Goal: Task Accomplishment & Management: Manage account settings

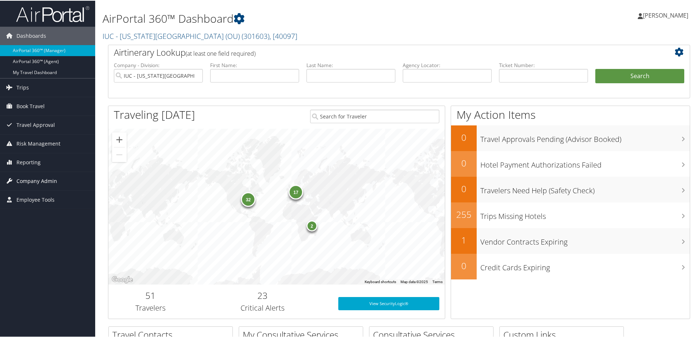
click at [36, 180] on span "Company Admin" at bounding box center [36, 180] width 41 height 18
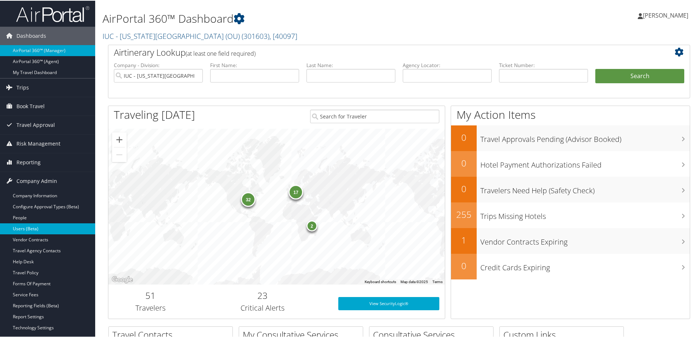
click at [36, 225] on link "Users (Beta)" at bounding box center [47, 227] width 95 height 11
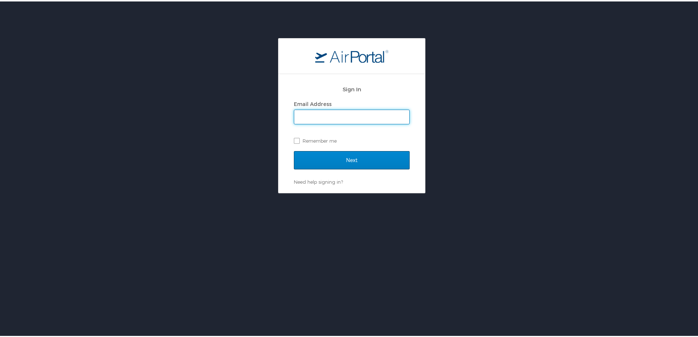
type input "[PERSON_NAME][EMAIL_ADDRESS][PERSON_NAME][DOMAIN_NAME]"
click at [339, 159] on input "Next" at bounding box center [352, 158] width 116 height 18
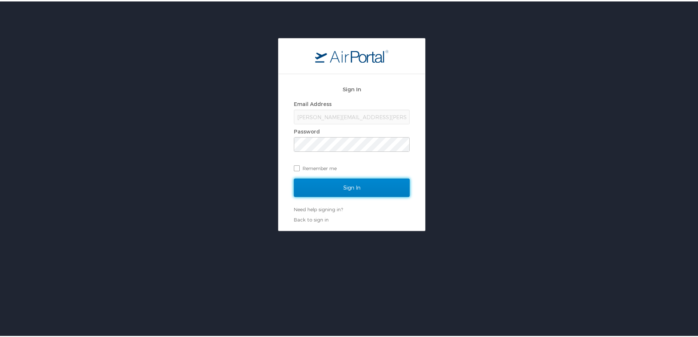
click at [350, 184] on input "Sign In" at bounding box center [352, 186] width 116 height 18
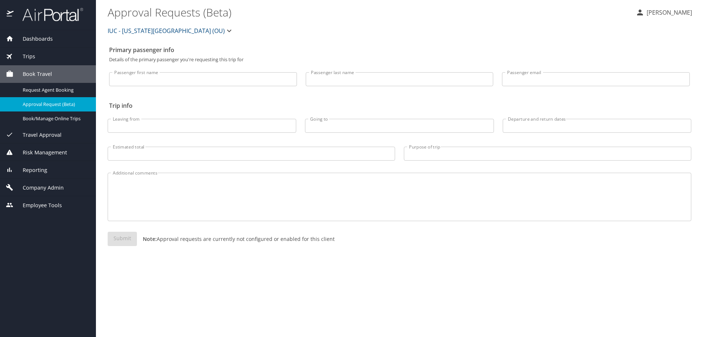
click at [33, 188] on span "Company Admin" at bounding box center [39, 188] width 50 height 8
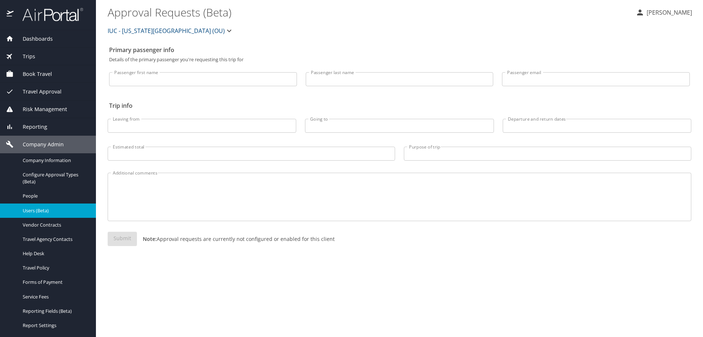
click at [36, 207] on span "Users (Beta)" at bounding box center [55, 210] width 64 height 7
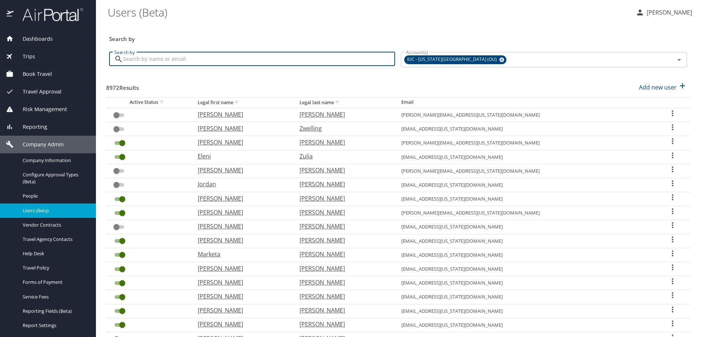
click at [158, 59] on input "Search by" at bounding box center [259, 59] width 272 height 14
type input "[PERSON_NAME]"
checkbox input "true"
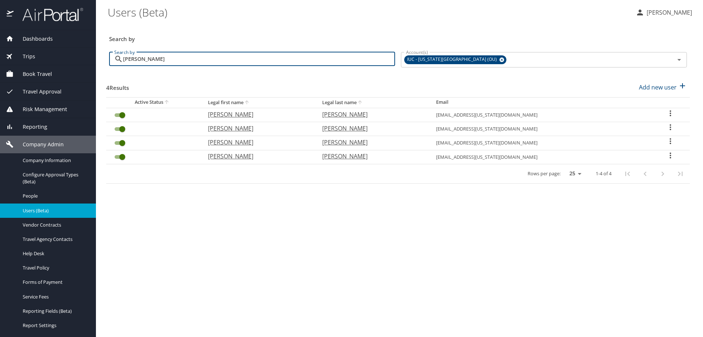
type input "[PERSON_NAME]"
click at [668, 129] on icon "User Search Table" at bounding box center [670, 127] width 9 height 9
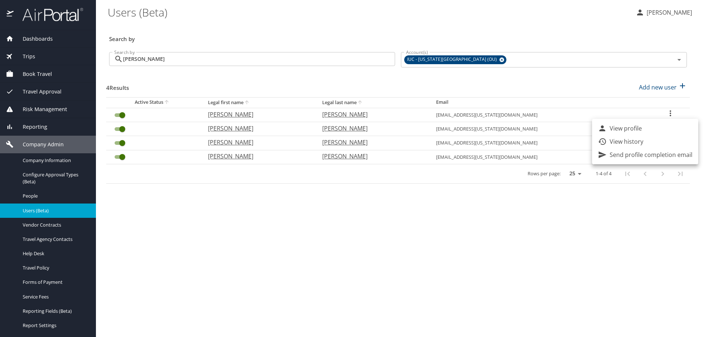
click at [632, 129] on p "View profile" at bounding box center [626, 128] width 32 height 9
select select "US"
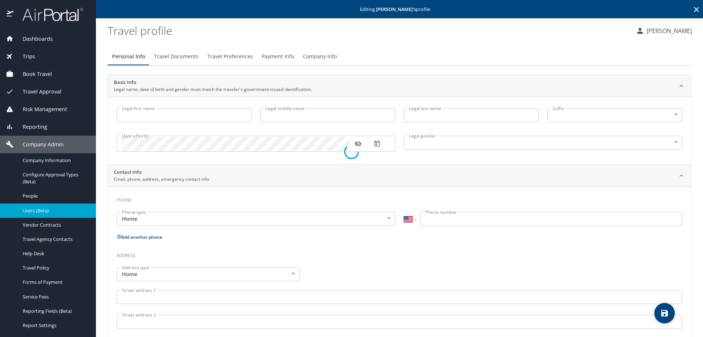
type input "[PERSON_NAME]"
type input "[DEMOGRAPHIC_DATA]"
type input "[PERSON_NAME]"
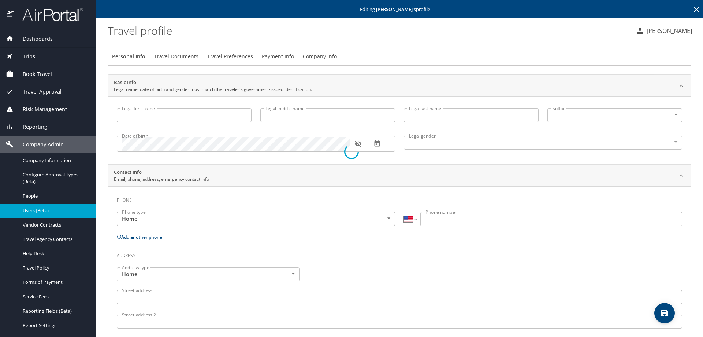
type input "[PERSON_NAME]"
select select "ZZ"
type input "[PHONE_NUMBER]"
select select "PE"
click at [266, 56] on span "Payment Info" at bounding box center [278, 56] width 32 height 9
